Goal: Task Accomplishment & Management: Use online tool/utility

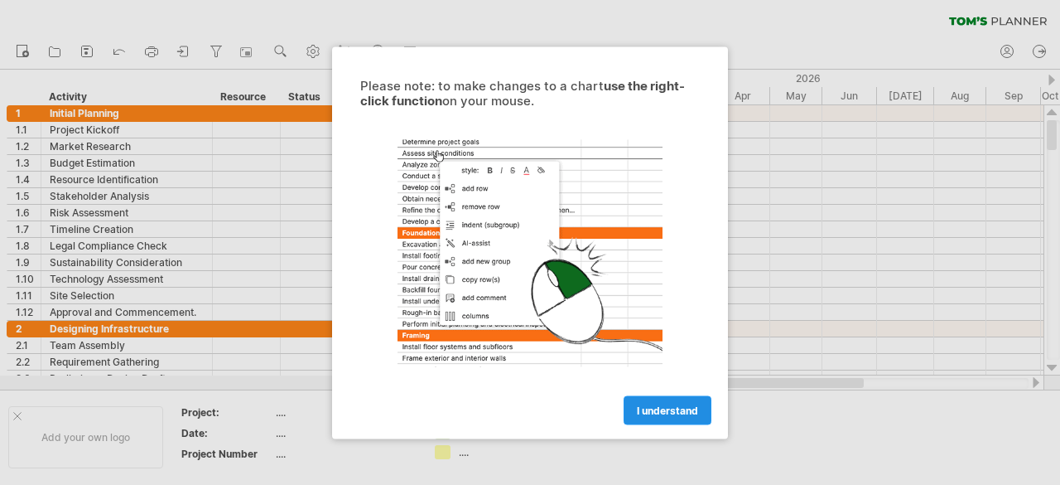
click at [687, 418] on link "I understand" at bounding box center [668, 409] width 88 height 29
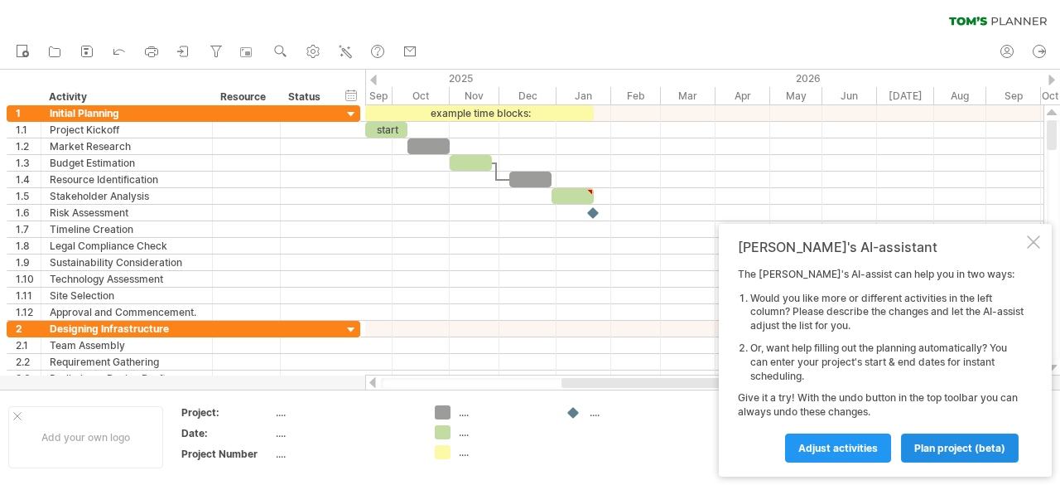
click at [961, 451] on span "plan project (beta)" at bounding box center [960, 448] width 91 height 12
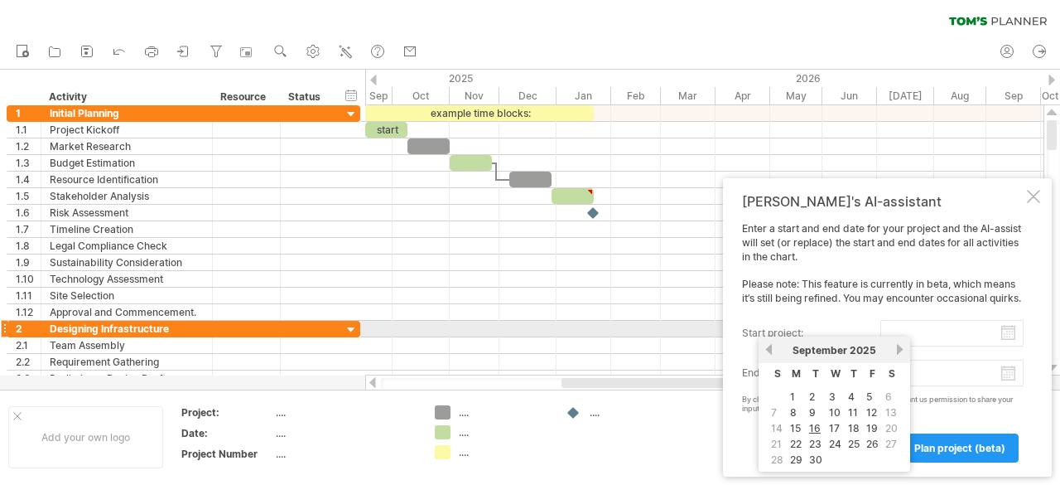
click at [1007, 335] on input "start project:" at bounding box center [952, 333] width 143 height 27
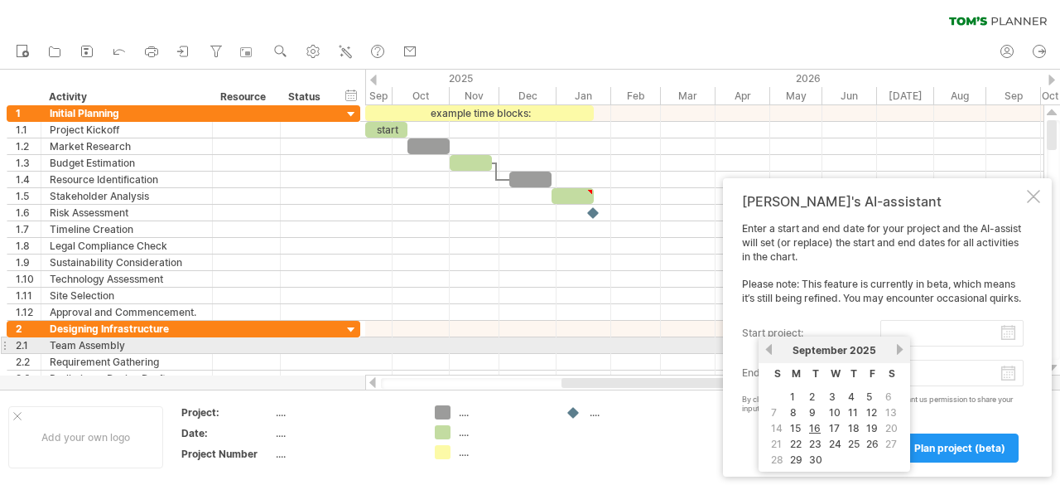
click at [895, 349] on link "next" at bounding box center [900, 349] width 12 height 12
click at [901, 350] on link "next" at bounding box center [900, 349] width 12 height 12
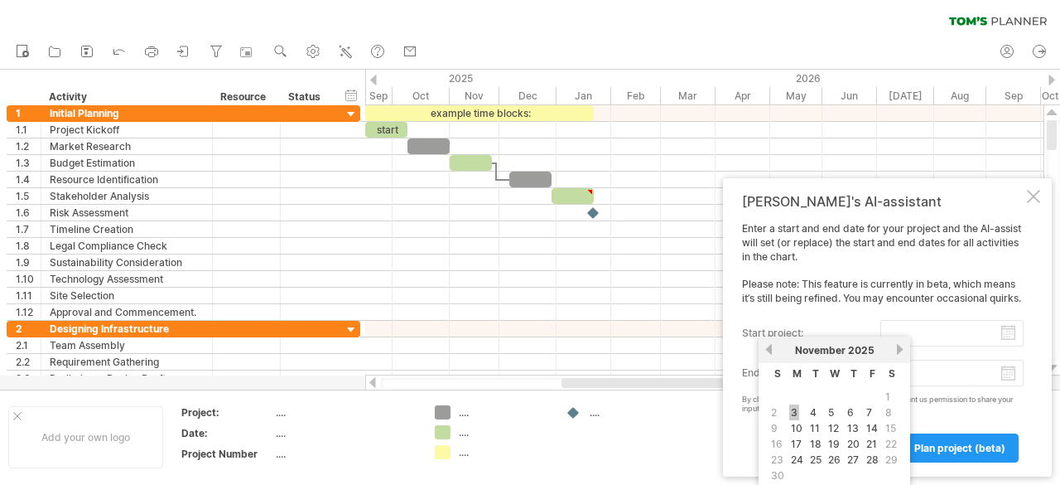
click at [795, 413] on link "3" at bounding box center [795, 412] width 10 height 16
type input "********"
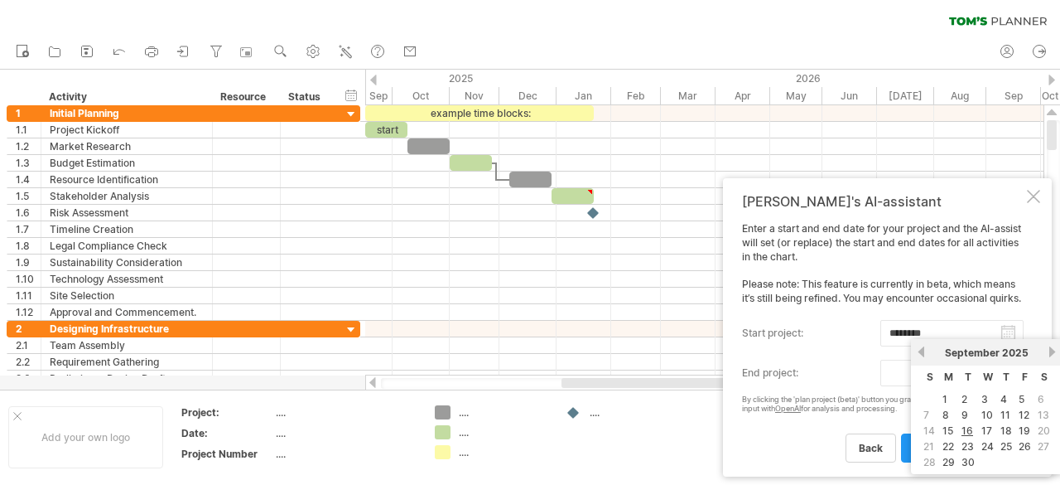
click at [1014, 379] on body "progress(100%) Trying to reach [DOMAIN_NAME] Connected again... 0% clear filter…" at bounding box center [530, 244] width 1060 height 488
click at [1014, 379] on th "T" at bounding box center [1006, 378] width 17 height 23
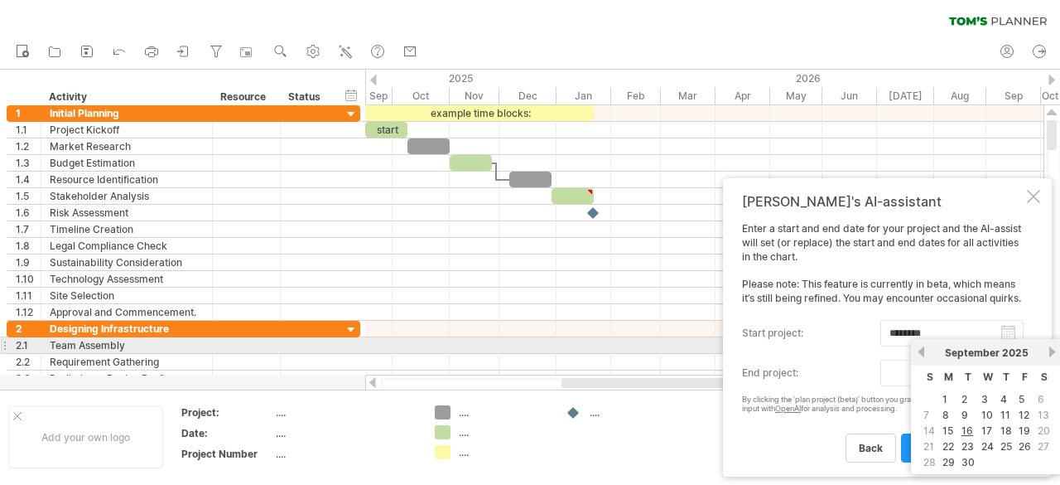
click at [999, 351] on span "September" at bounding box center [972, 352] width 55 height 12
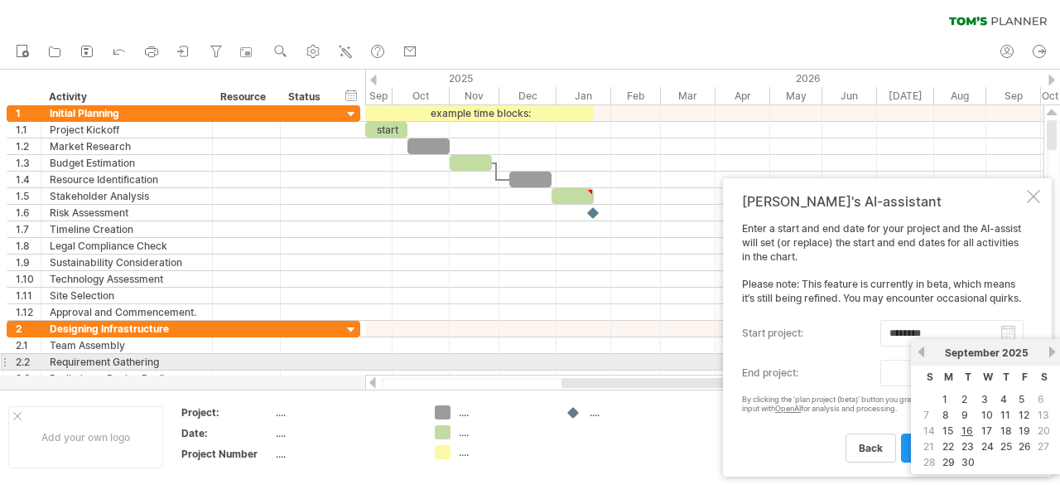
click at [1046, 354] on div "[DATE]" at bounding box center [987, 352] width 120 height 12
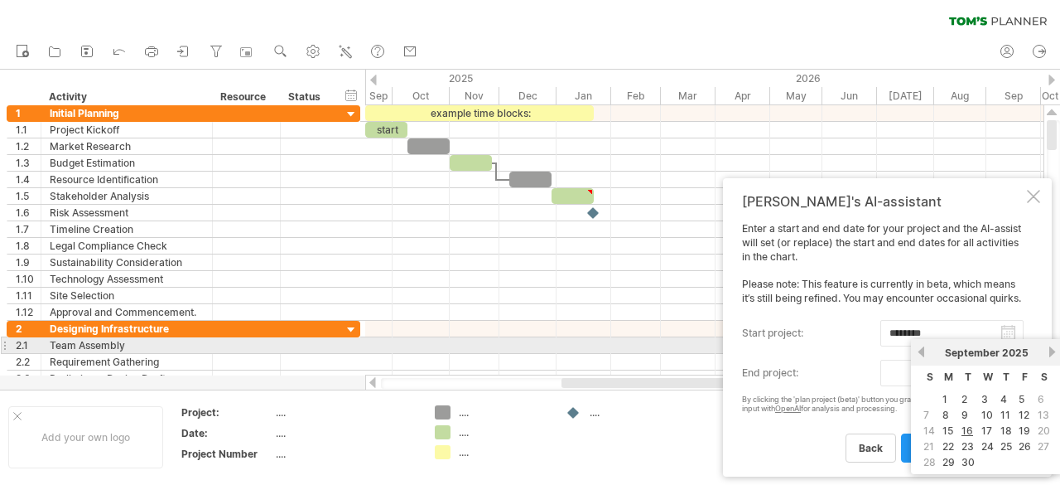
click at [1050, 353] on link "next" at bounding box center [1052, 351] width 12 height 12
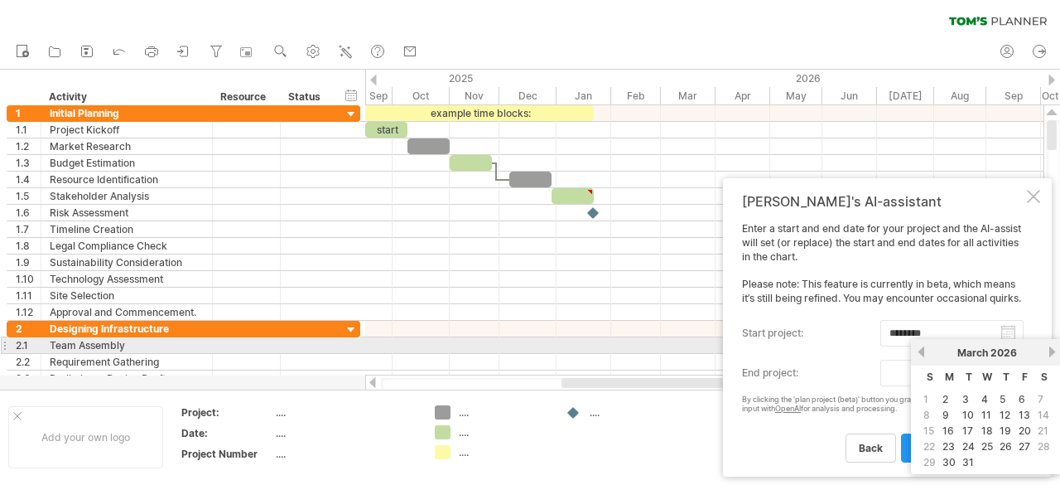
click at [1050, 353] on link "next" at bounding box center [1052, 351] width 12 height 12
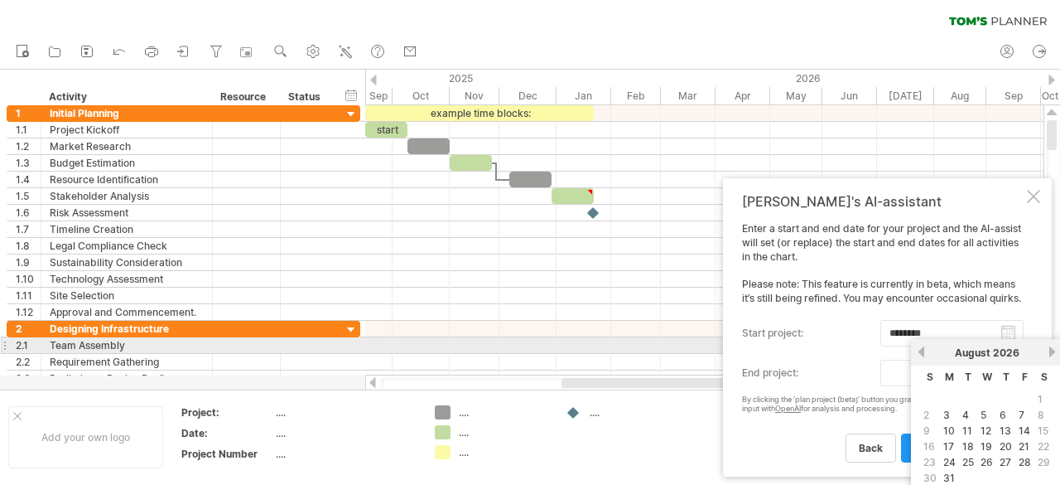
click at [1050, 353] on link "next" at bounding box center [1052, 351] width 12 height 12
click at [1050, 353] on link "next" at bounding box center [1051, 351] width 12 height 12
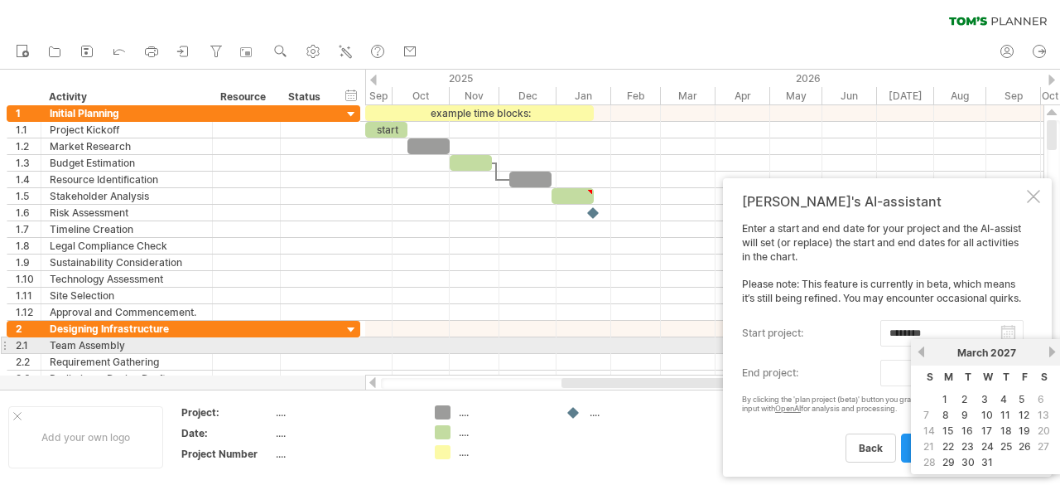
click at [979, 353] on div "previous next [DATE]" at bounding box center [987, 352] width 152 height 27
click at [979, 353] on span "March" at bounding box center [973, 352] width 31 height 12
click at [996, 354] on span "2027" at bounding box center [1004, 352] width 26 height 12
click at [1016, 352] on span "2027" at bounding box center [1004, 352] width 26 height 12
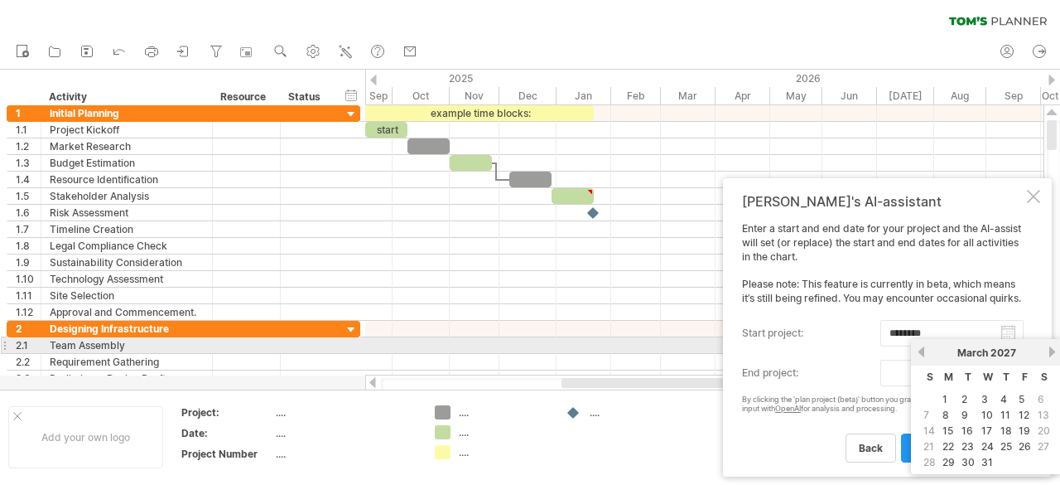
click at [1050, 352] on link "next" at bounding box center [1052, 351] width 12 height 12
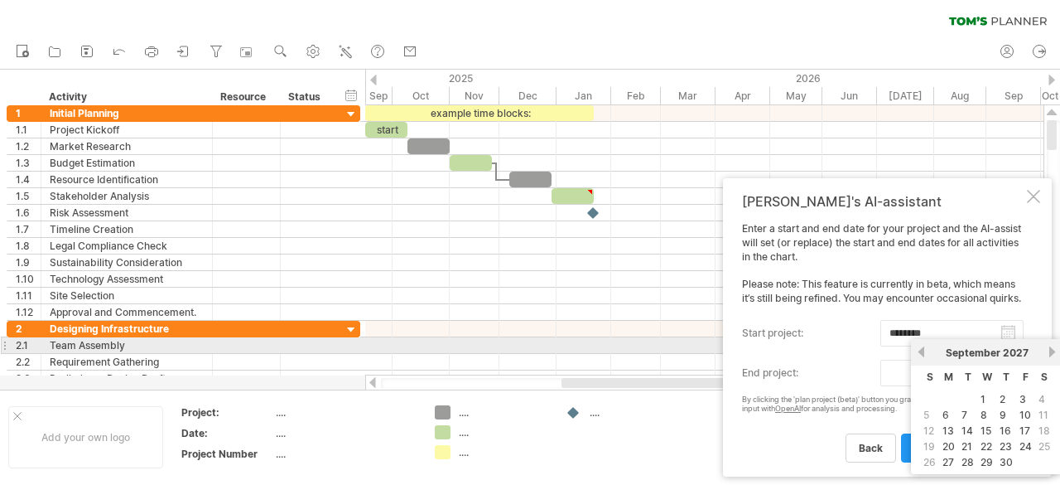
click at [1050, 352] on link "next" at bounding box center [1052, 351] width 12 height 12
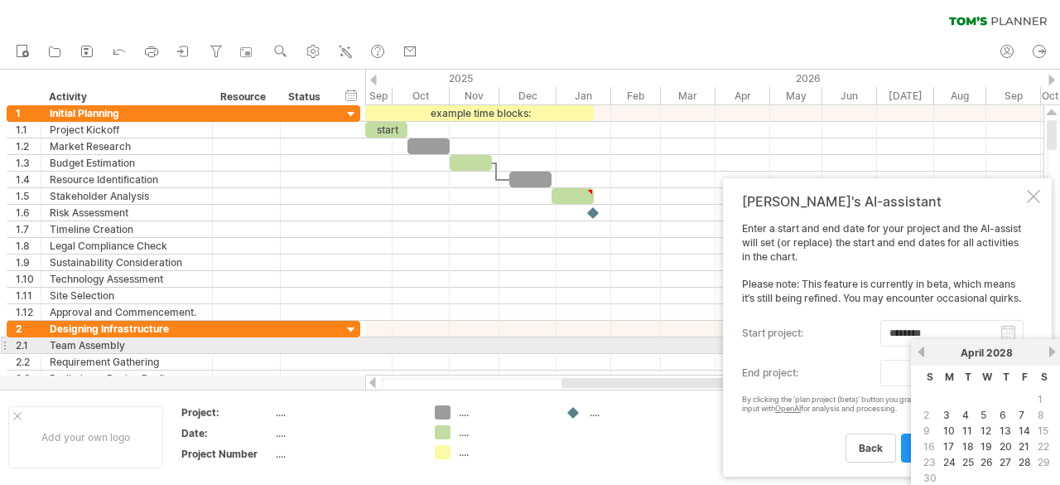
click at [1050, 352] on link "next" at bounding box center [1052, 351] width 12 height 12
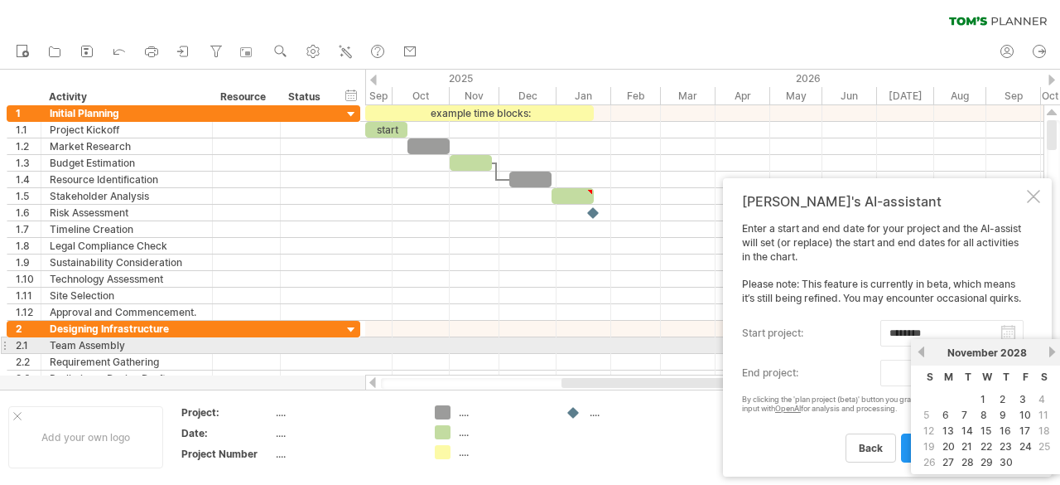
click at [1050, 352] on link "next" at bounding box center [1052, 351] width 12 height 12
click at [1047, 351] on link "next" at bounding box center [1052, 351] width 12 height 12
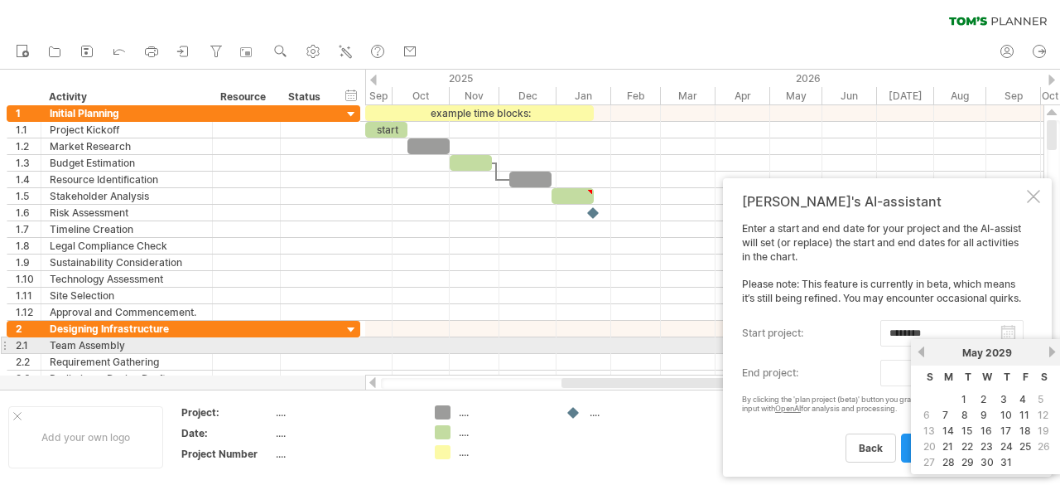
click at [1047, 351] on link "next" at bounding box center [1052, 351] width 12 height 12
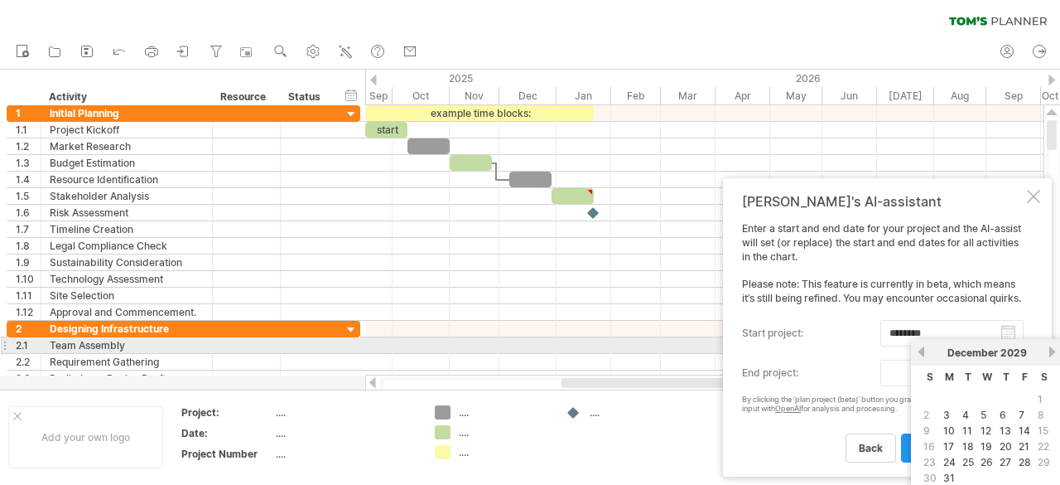
click at [1047, 351] on link "next" at bounding box center [1052, 351] width 12 height 12
click at [1047, 351] on link "next" at bounding box center [1051, 351] width 12 height 12
click at [1047, 351] on link "next" at bounding box center [1052, 351] width 12 height 12
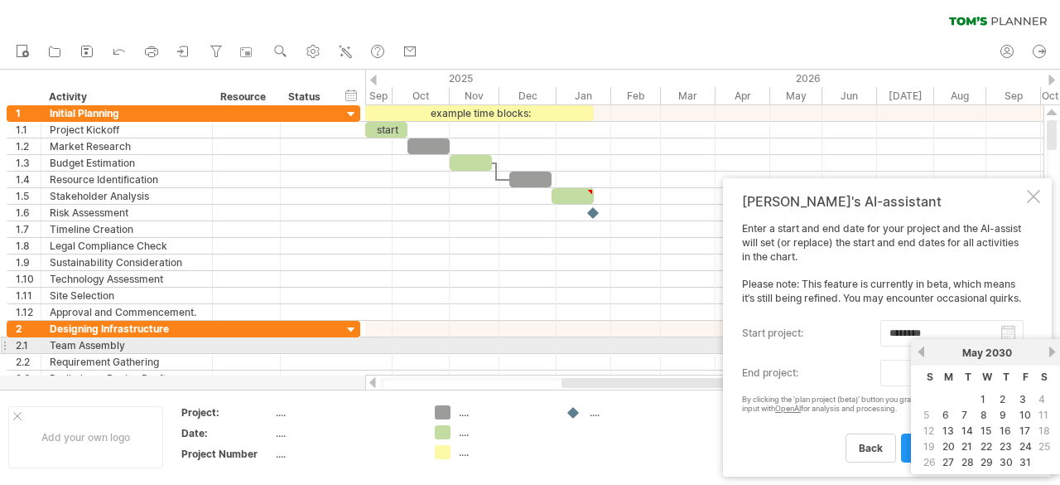
click at [1047, 351] on link "next" at bounding box center [1052, 351] width 12 height 12
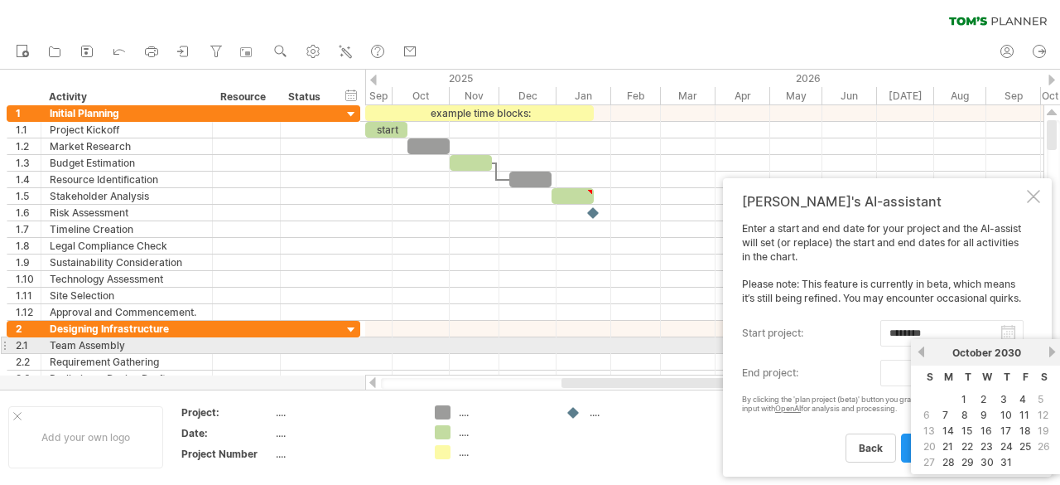
click at [1047, 351] on link "next" at bounding box center [1052, 351] width 12 height 12
click at [1047, 351] on link "next" at bounding box center [1051, 351] width 12 height 12
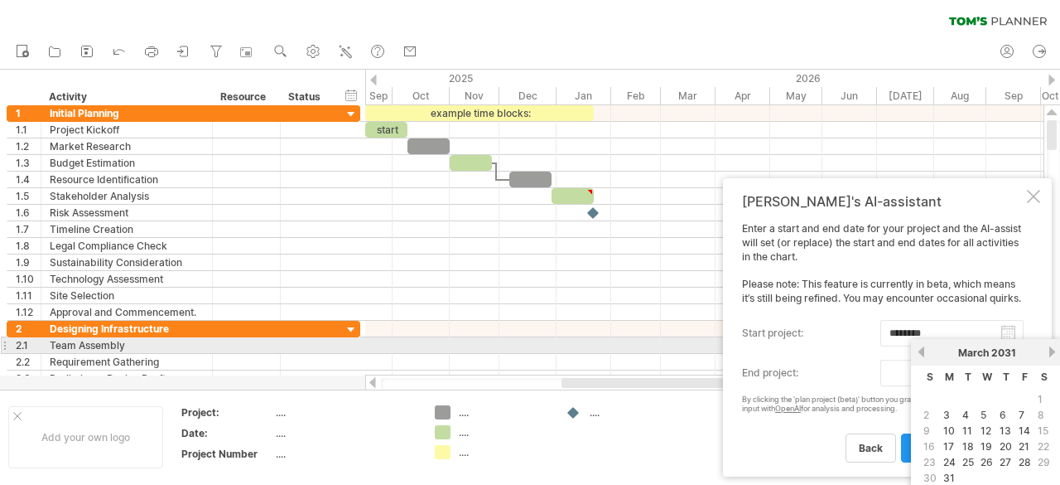
click at [1047, 351] on link "next" at bounding box center [1052, 351] width 12 height 12
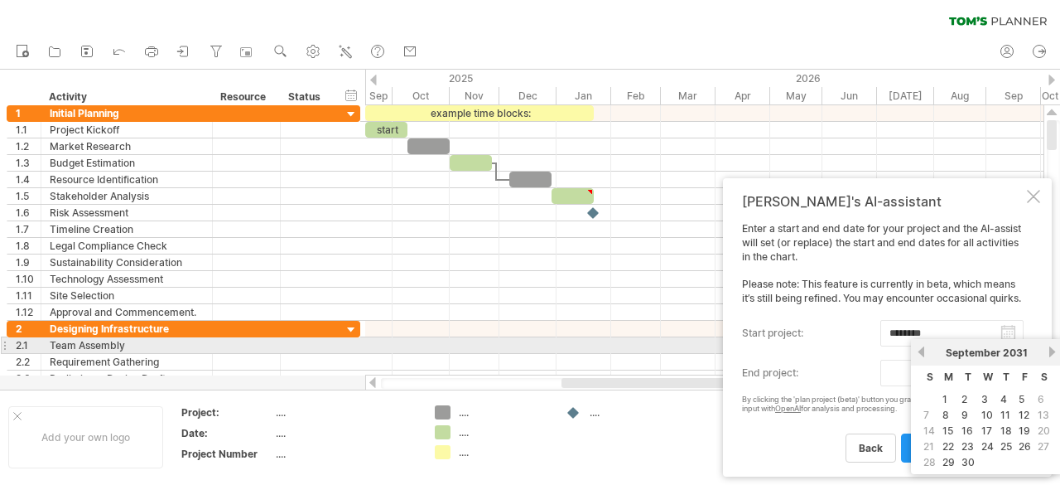
click at [1047, 351] on link "next" at bounding box center [1052, 351] width 12 height 12
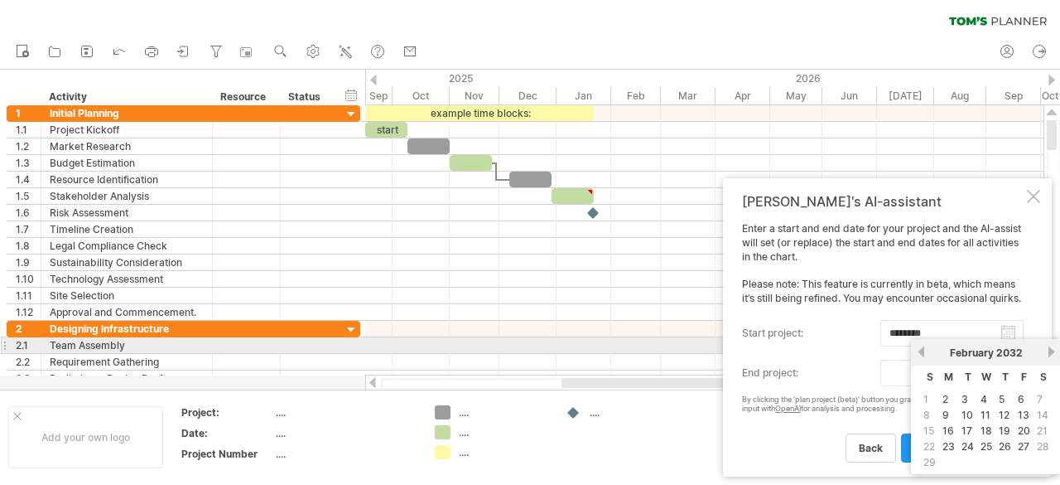
click at [1047, 351] on link "next" at bounding box center [1052, 351] width 12 height 12
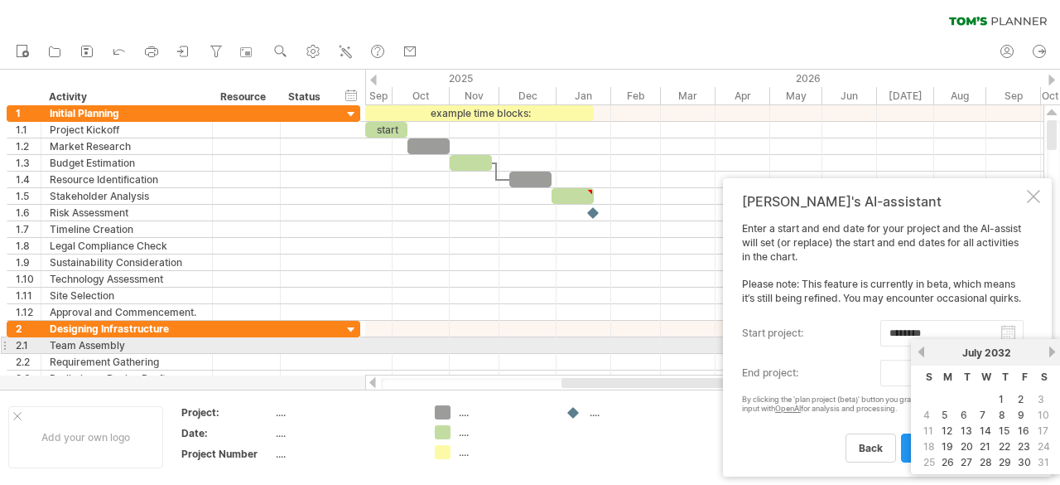
click at [1047, 351] on link "next" at bounding box center [1052, 351] width 12 height 12
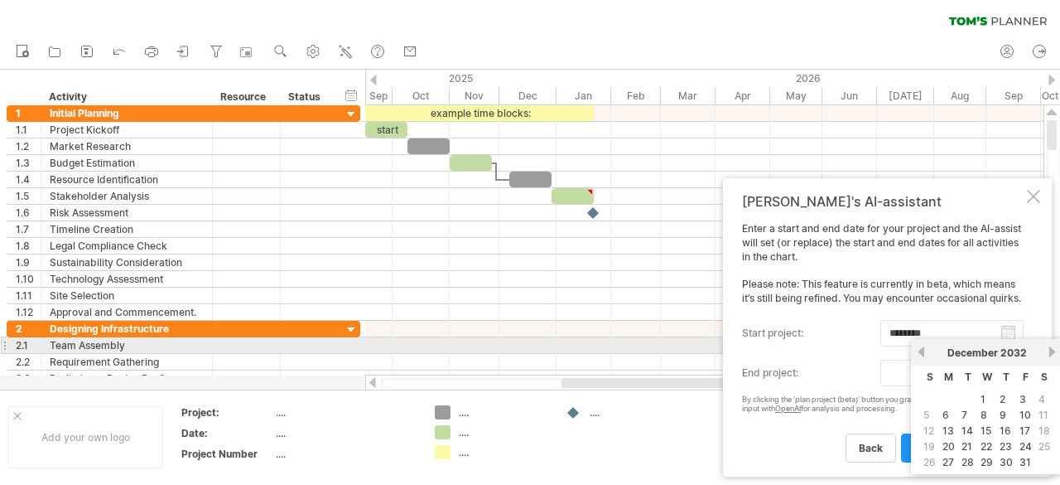
click at [1050, 351] on link "next" at bounding box center [1052, 351] width 12 height 12
click at [1050, 351] on link "next" at bounding box center [1051, 351] width 12 height 12
click at [1050, 351] on link "next" at bounding box center [1052, 351] width 12 height 12
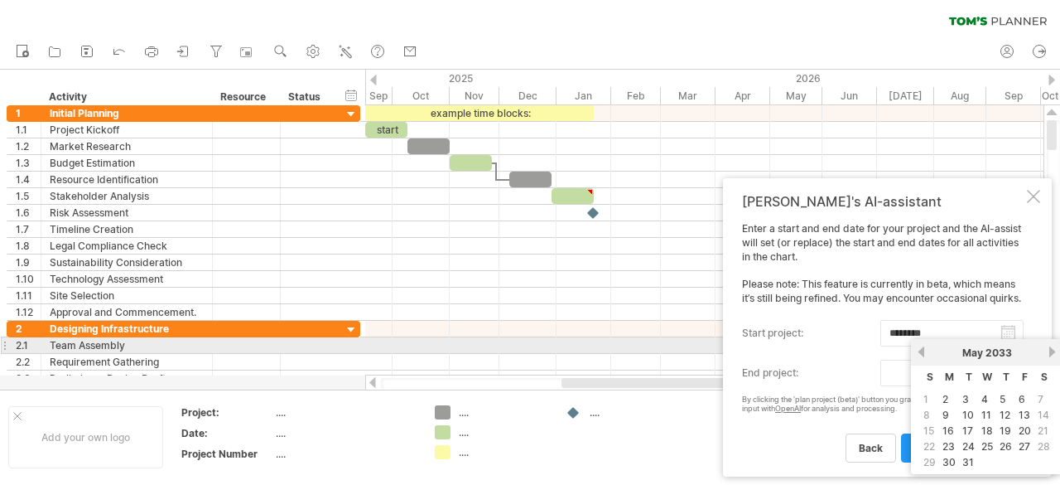
click at [1050, 351] on link "next" at bounding box center [1052, 351] width 12 height 12
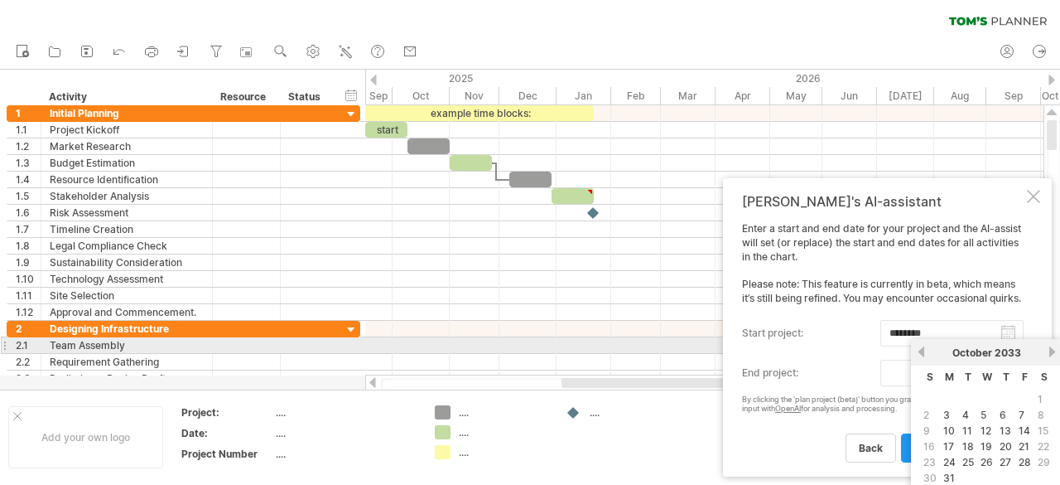
click at [1050, 351] on link "next" at bounding box center [1052, 351] width 12 height 12
click at [1050, 351] on link "next" at bounding box center [1051, 351] width 12 height 12
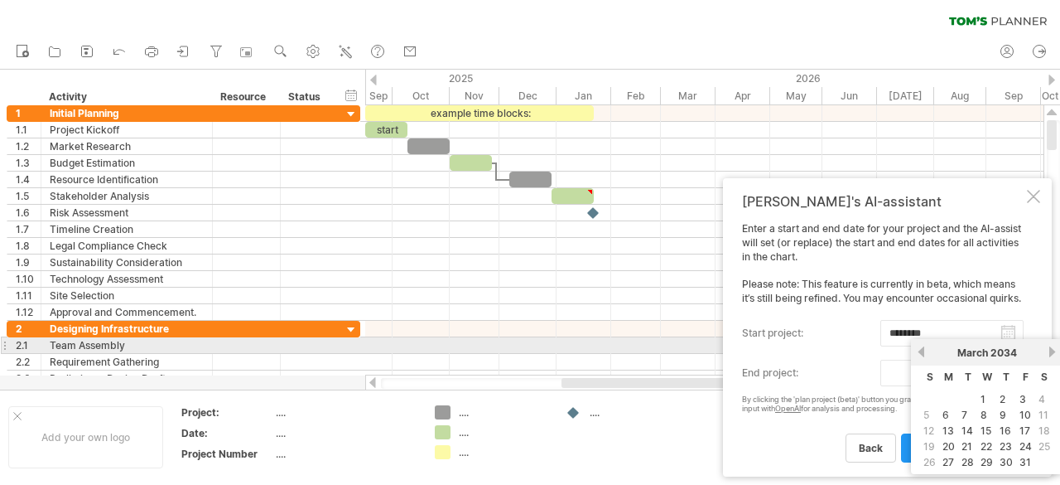
click at [1050, 351] on link "next" at bounding box center [1052, 351] width 12 height 12
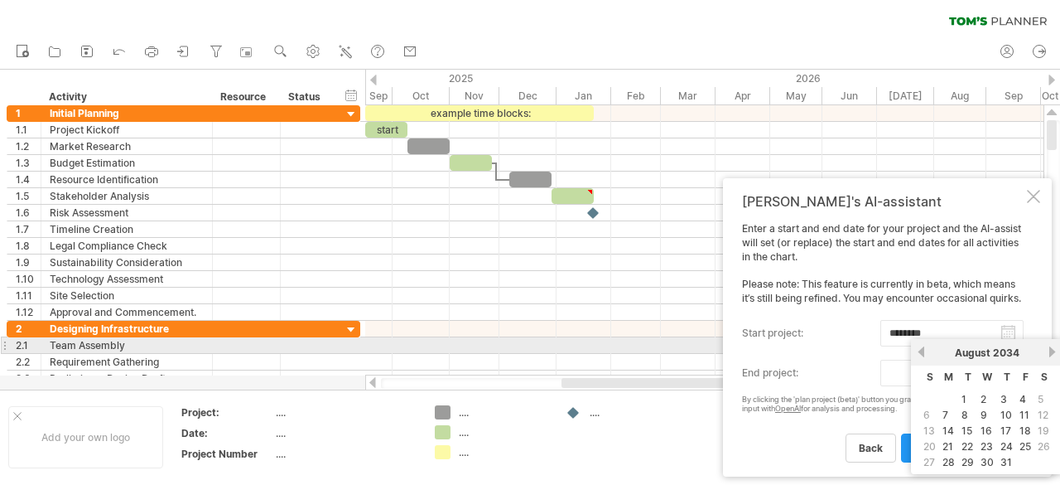
click at [1050, 351] on link "next" at bounding box center [1052, 351] width 12 height 12
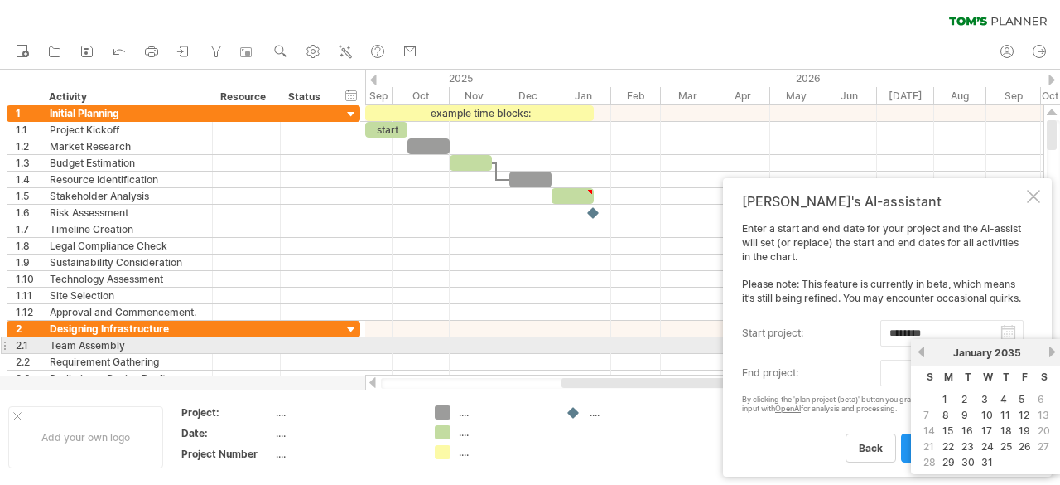
click at [1050, 351] on link "next" at bounding box center [1052, 351] width 12 height 12
click at [1050, 351] on link "next" at bounding box center [1051, 351] width 12 height 12
click at [1050, 351] on link "next" at bounding box center [1052, 351] width 12 height 12
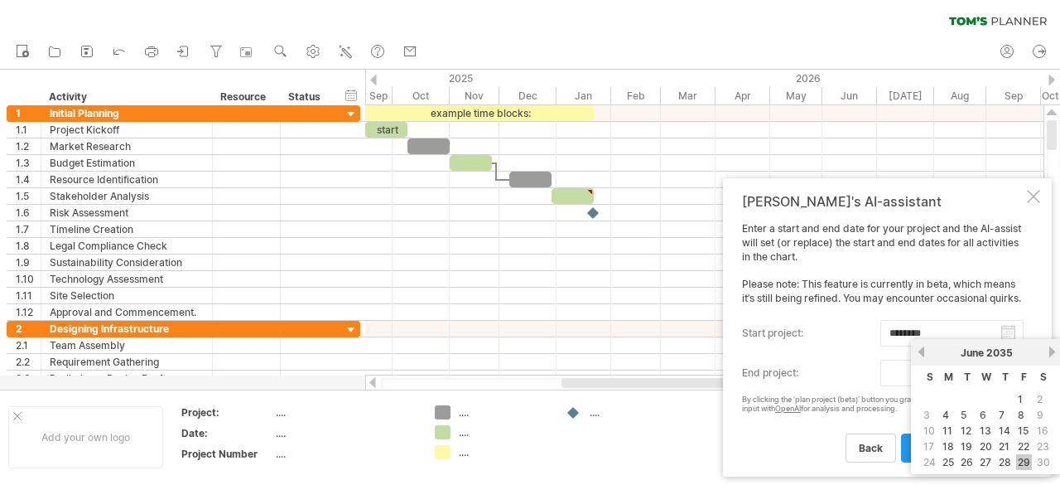
click at [1027, 460] on link "29" at bounding box center [1025, 462] width 16 height 16
type input "********"
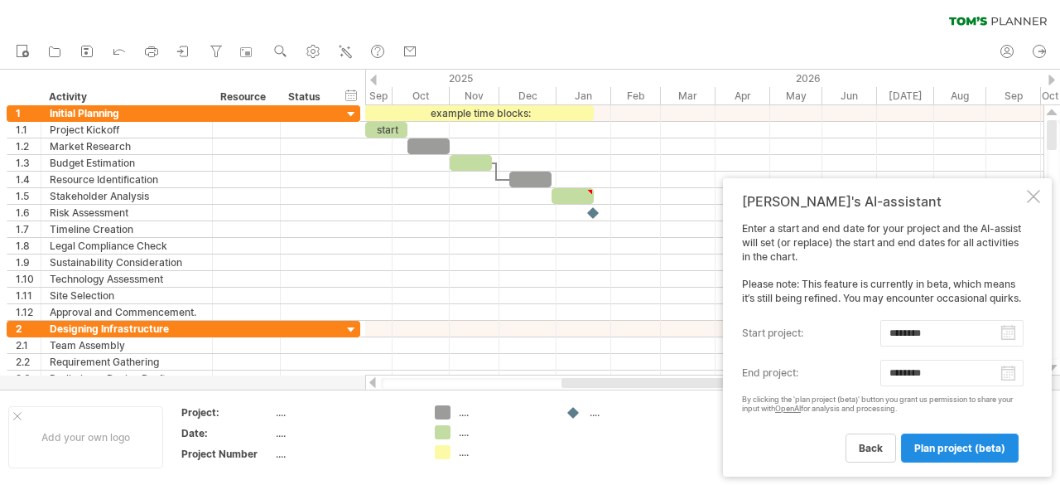
click at [942, 447] on span "plan project (beta)" at bounding box center [960, 448] width 91 height 12
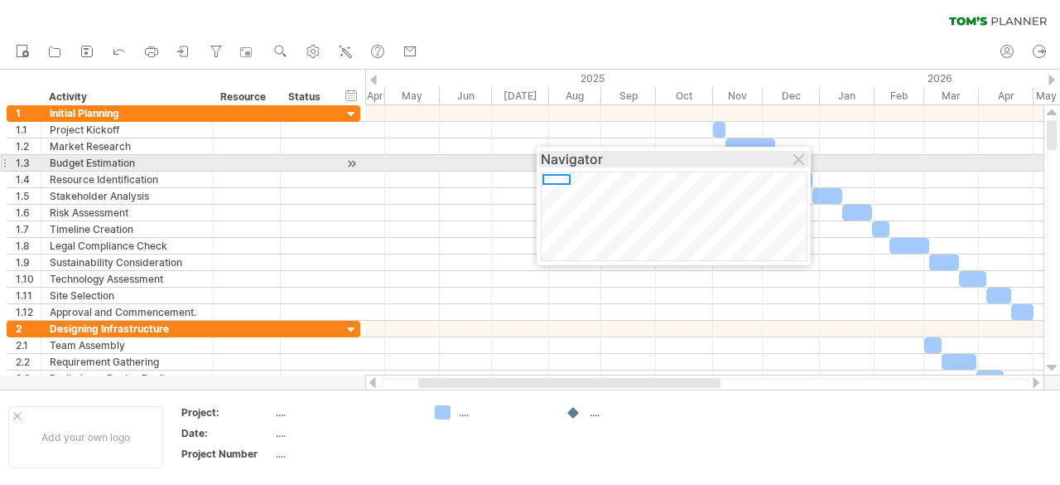
drag, startPoint x: 837, startPoint y: 373, endPoint x: 596, endPoint y: 161, distance: 321.1
click at [596, 161] on div "Navigator" at bounding box center [674, 159] width 266 height 17
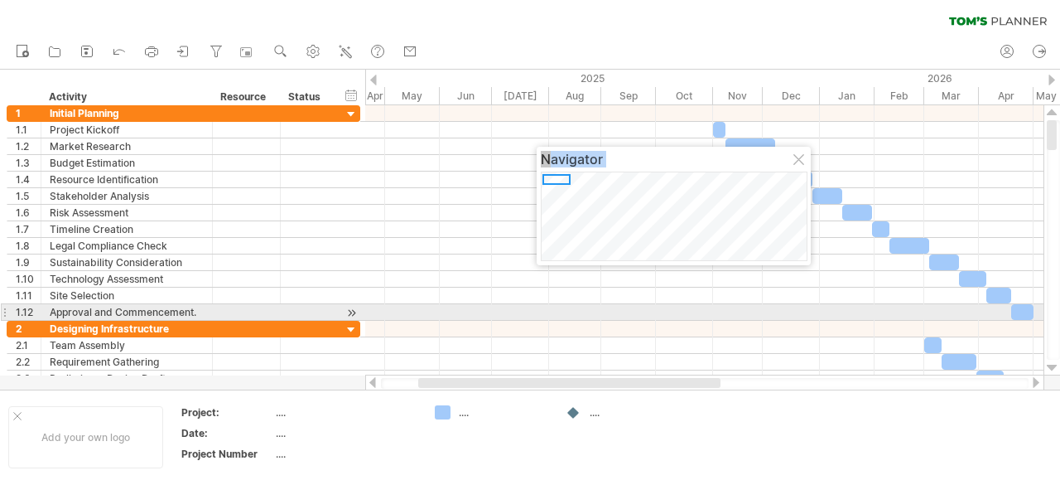
drag, startPoint x: 805, startPoint y: 261, endPoint x: 820, endPoint y: 308, distance: 49.5
click at [820, 308] on body "progress(100%) Trying to reach [DOMAIN_NAME] Connected again... 0% clear filter…" at bounding box center [530, 244] width 1060 height 488
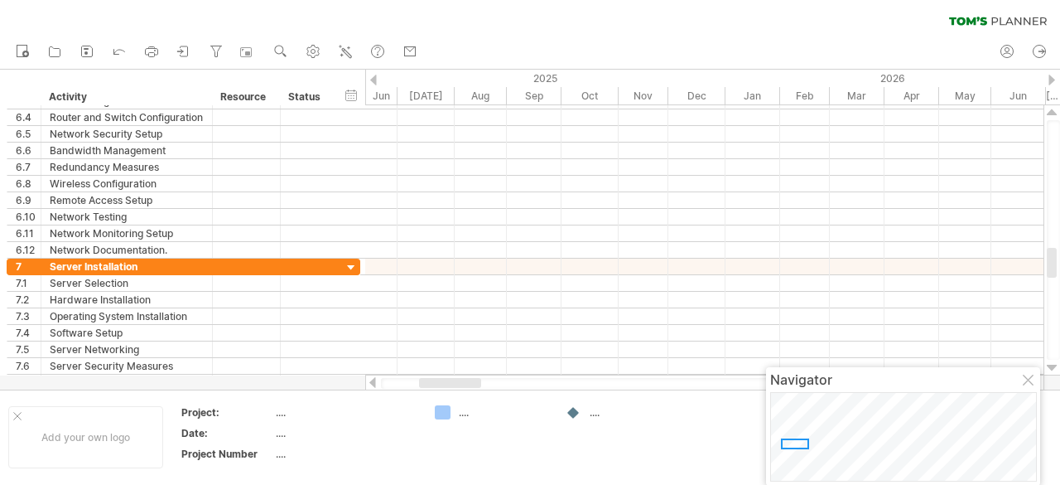
click at [865, 421] on div "Navigator" at bounding box center [903, 426] width 274 height 118
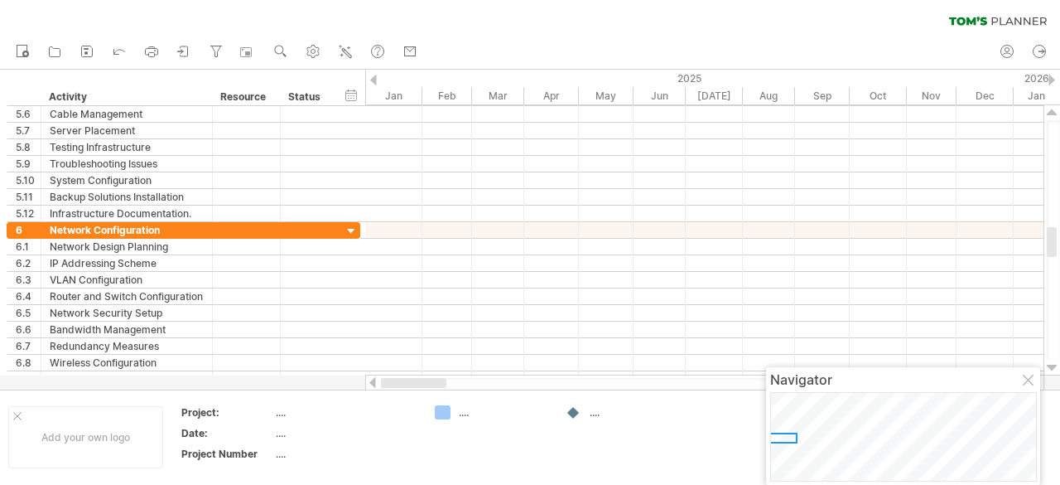
drag, startPoint x: 558, startPoint y: 384, endPoint x: 372, endPoint y: 394, distance: 185.8
click at [372, 394] on div "Trying to reach [DOMAIN_NAME] Connected again... 0% clear filter new 1" at bounding box center [530, 242] width 1060 height 485
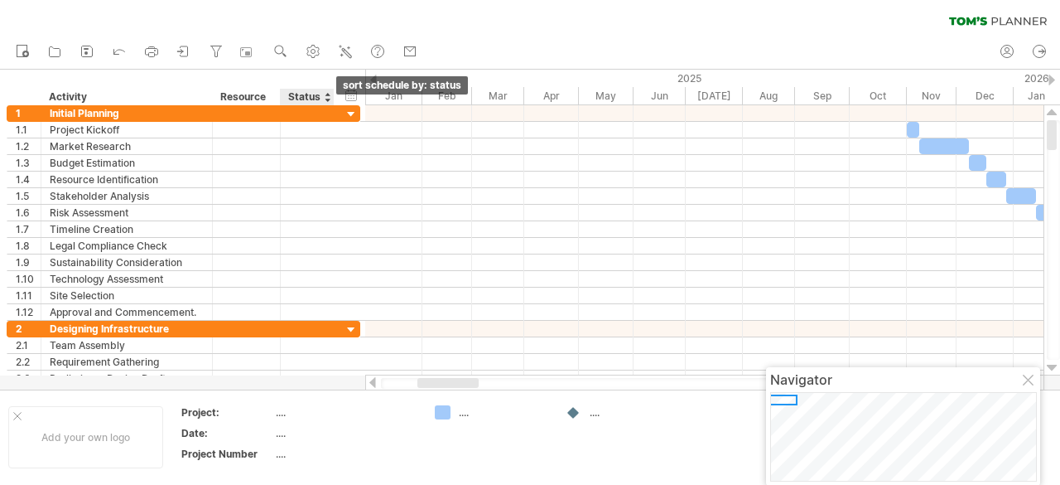
click at [326, 100] on div at bounding box center [327, 97] width 7 height 17
click at [267, 95] on div "Resource" at bounding box center [245, 97] width 51 height 17
click at [244, 97] on input "********" at bounding box center [245, 97] width 51 height 17
click at [275, 100] on div at bounding box center [273, 97] width 7 height 17
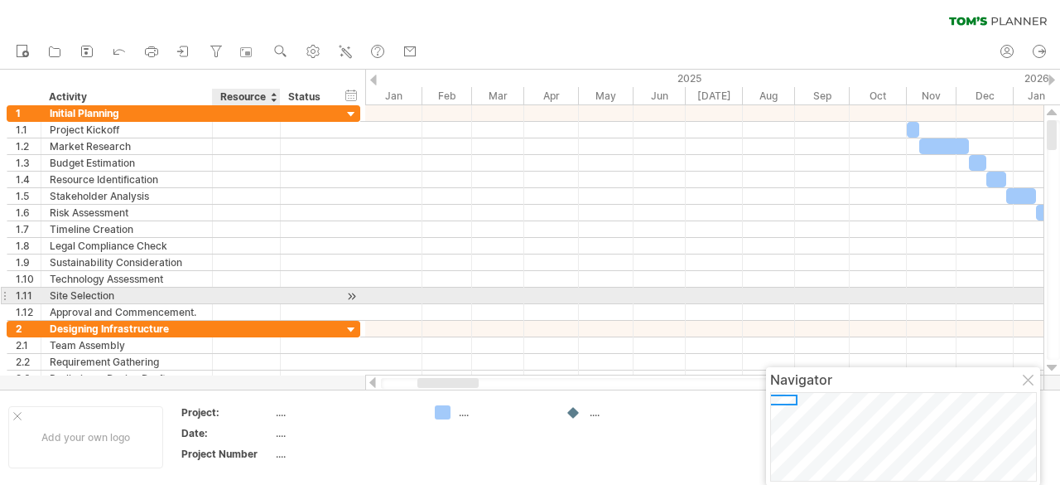
click at [413, 289] on div at bounding box center [704, 295] width 679 height 17
